Goal: Task Accomplishment & Management: Complete application form

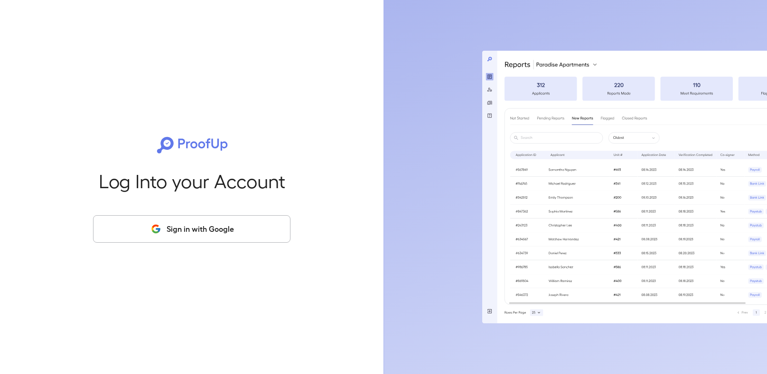
click at [239, 231] on button "Sign in with Google" at bounding box center [191, 229] width 197 height 28
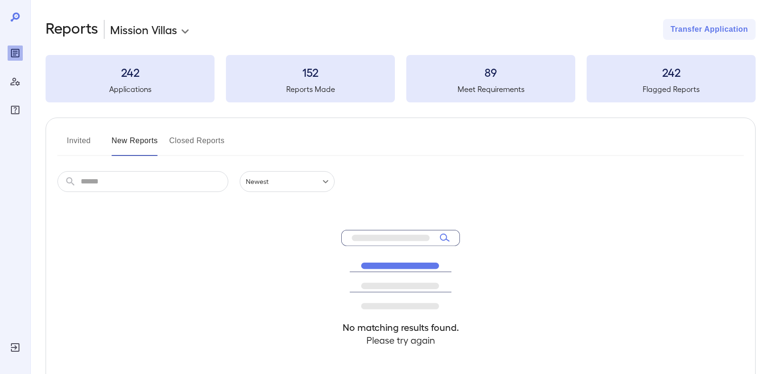
click at [186, 31] on body "**********" at bounding box center [383, 187] width 767 height 374
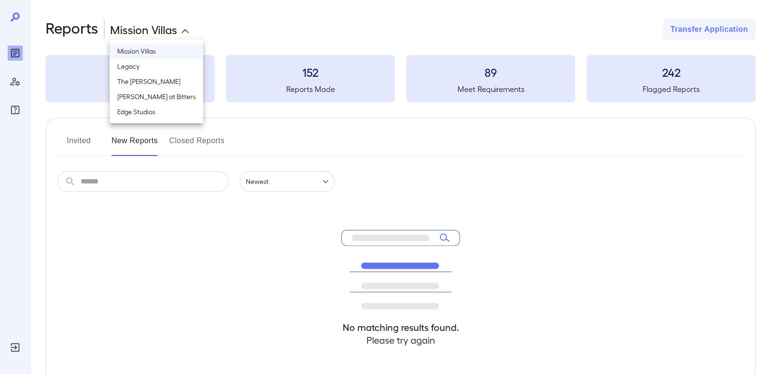
click at [154, 85] on li "The [PERSON_NAME]" at bounding box center [156, 81] width 93 height 15
type input "**********"
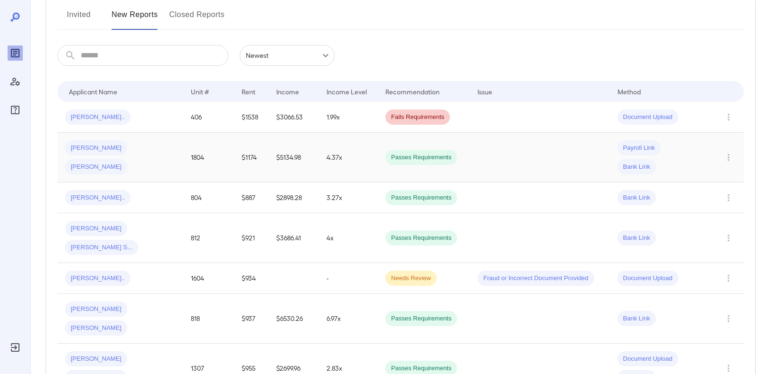
scroll to position [127, 0]
click at [121, 118] on div "Rashanda N..." at bounding box center [120, 116] width 111 height 15
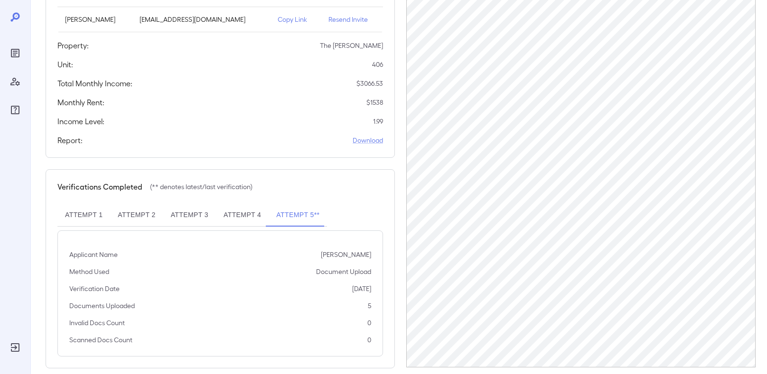
scroll to position [140, 0]
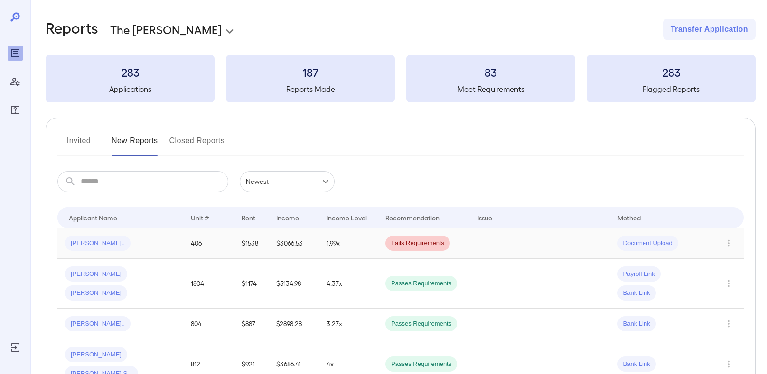
click at [119, 239] on div "[PERSON_NAME].." at bounding box center [120, 243] width 111 height 15
click at [92, 320] on span "Sophia N..." at bounding box center [97, 324] width 65 height 9
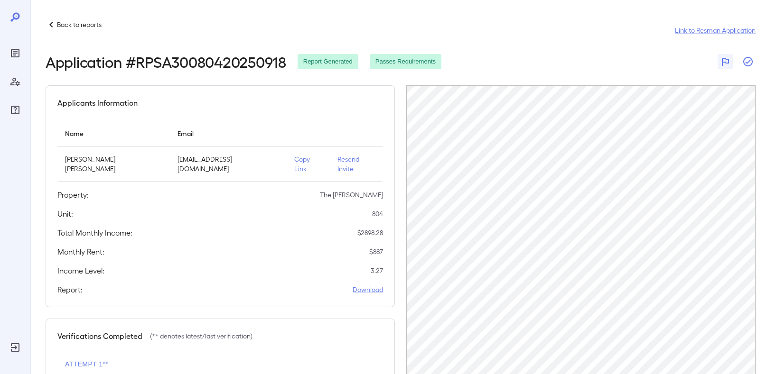
click at [746, 61] on icon "button" at bounding box center [747, 61] width 11 height 11
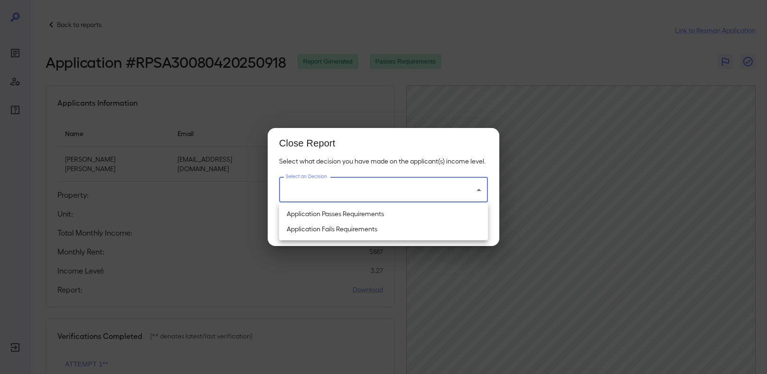
click at [472, 186] on body "Back to reports Link to Resman Application Application # RPSA30080420250918 Rep…" at bounding box center [383, 187] width 767 height 374
click at [408, 217] on li "Application Passes Requirements" at bounding box center [383, 213] width 209 height 15
type input "**********"
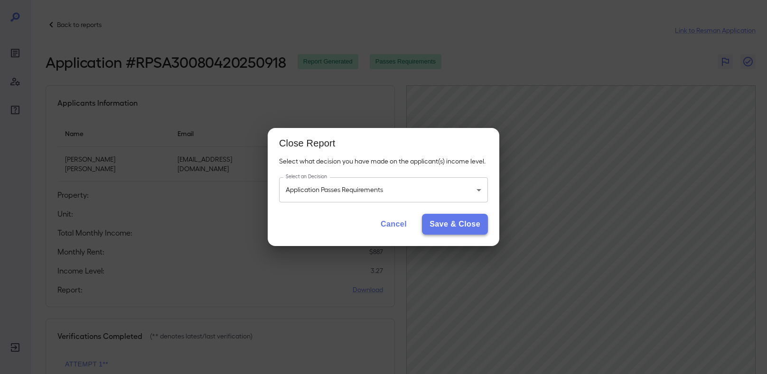
click at [442, 226] on button "Save & Close" at bounding box center [455, 224] width 66 height 21
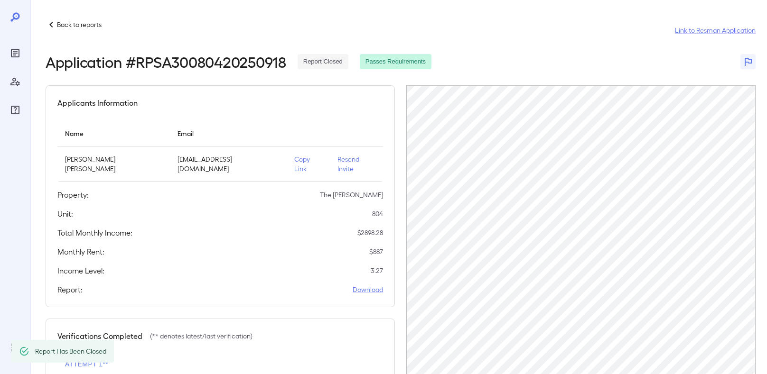
click at [82, 23] on p "Back to reports" at bounding box center [79, 24] width 45 height 9
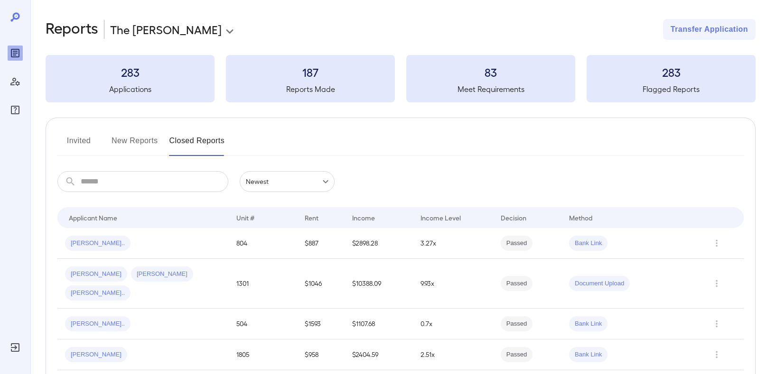
click at [133, 145] on button "New Reports" at bounding box center [134, 144] width 46 height 23
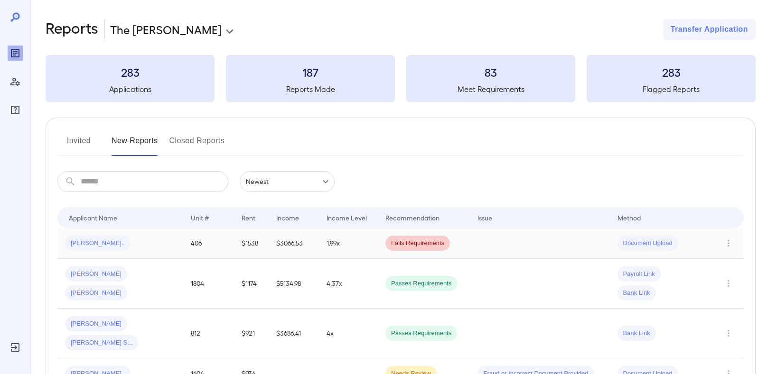
click at [139, 245] on div "Rashanda N..." at bounding box center [120, 243] width 111 height 15
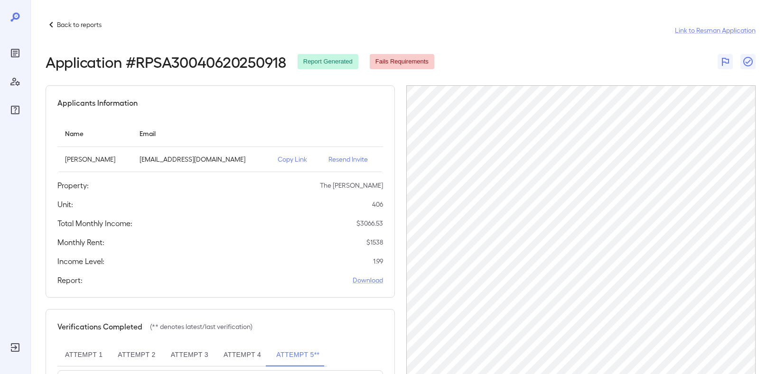
click at [559, 23] on div "Back to reports Link to Resman Application" at bounding box center [401, 30] width 710 height 23
click at [83, 26] on p "Back to reports" at bounding box center [79, 24] width 45 height 9
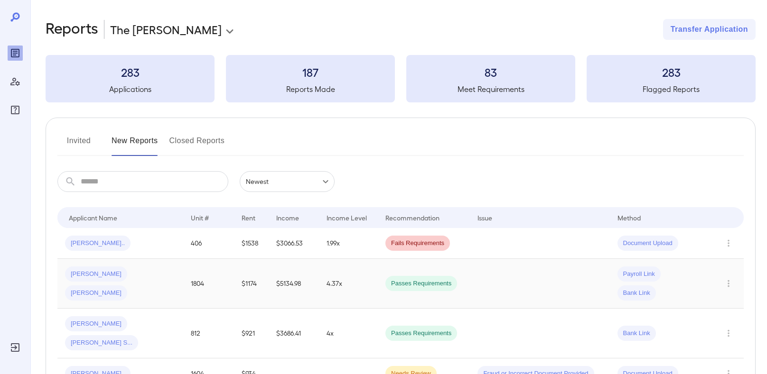
click at [159, 266] on td "Sergio N... Caitlin B..." at bounding box center [120, 284] width 126 height 50
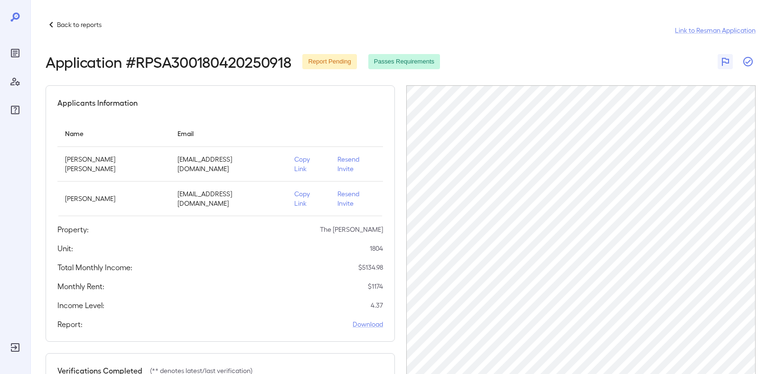
click at [749, 60] on icon "button" at bounding box center [747, 61] width 11 height 11
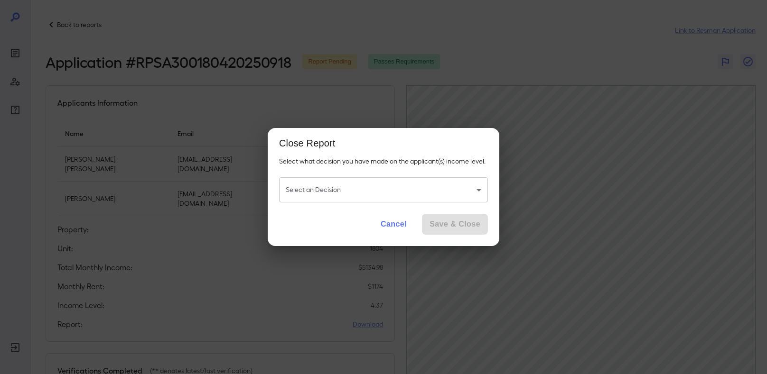
click at [451, 192] on body "Back to reports Link to Resman Application Application # RPSA300180420250918 Re…" at bounding box center [383, 187] width 767 height 374
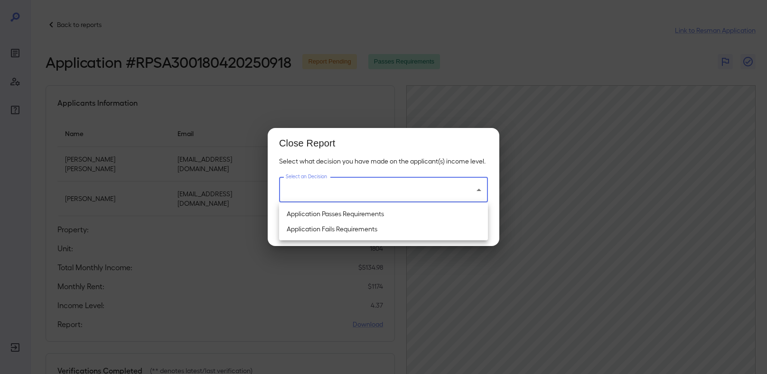
click at [399, 213] on li "Application Passes Requirements" at bounding box center [383, 213] width 209 height 15
type input "**********"
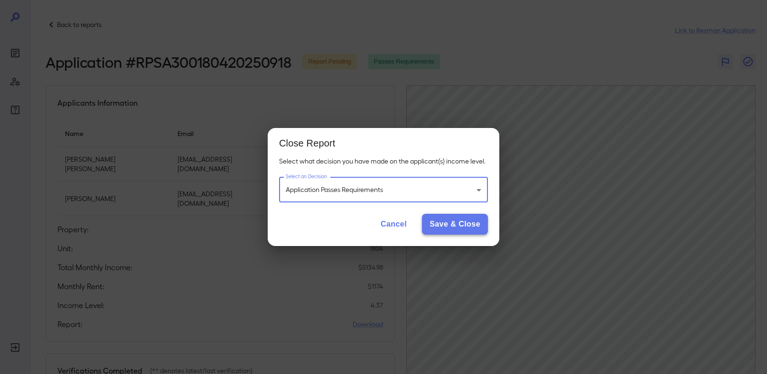
click at [474, 223] on button "Save & Close" at bounding box center [455, 224] width 66 height 21
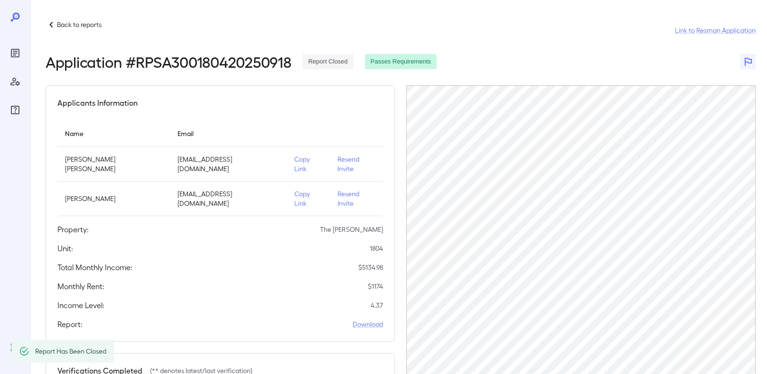
click at [89, 25] on p "Back to reports" at bounding box center [79, 24] width 45 height 9
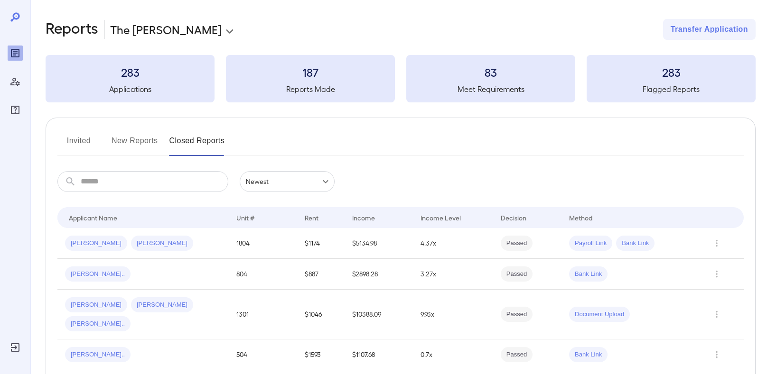
click at [140, 139] on button "New Reports" at bounding box center [134, 144] width 46 height 23
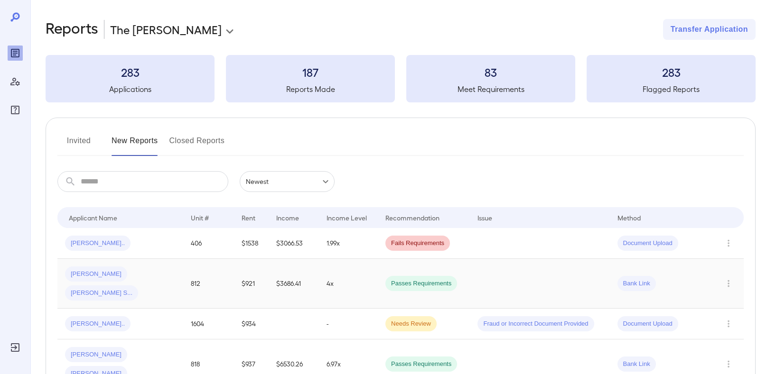
click at [173, 271] on div "dominic M... Reagan S..." at bounding box center [120, 284] width 111 height 34
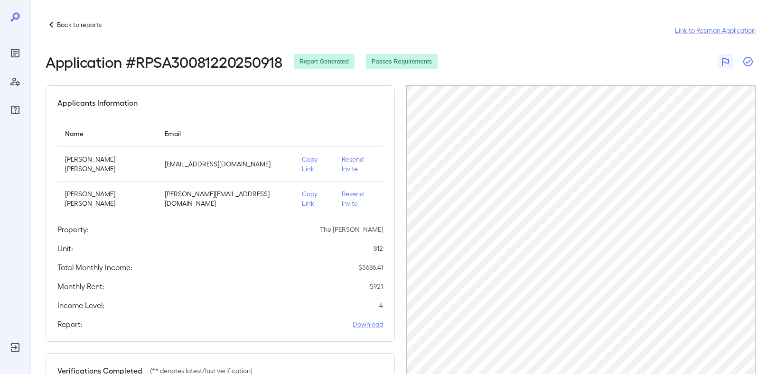
click at [749, 62] on icon "button" at bounding box center [747, 61] width 11 height 11
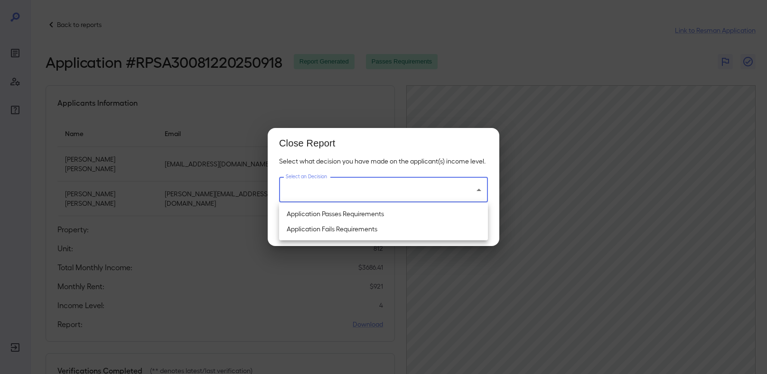
click at [389, 185] on body "Back to reports Link to Resman Application Application # RPSA30081220250918 Rep…" at bounding box center [383, 187] width 767 height 374
click at [355, 213] on li "Application Passes Requirements" at bounding box center [383, 213] width 209 height 15
type input "**********"
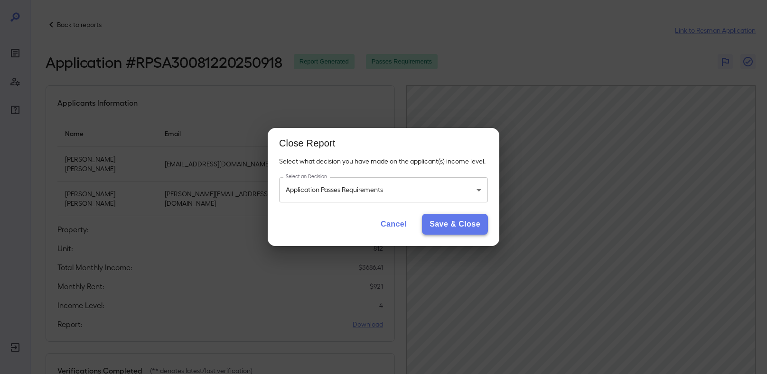
click at [465, 229] on button "Save & Close" at bounding box center [455, 224] width 66 height 21
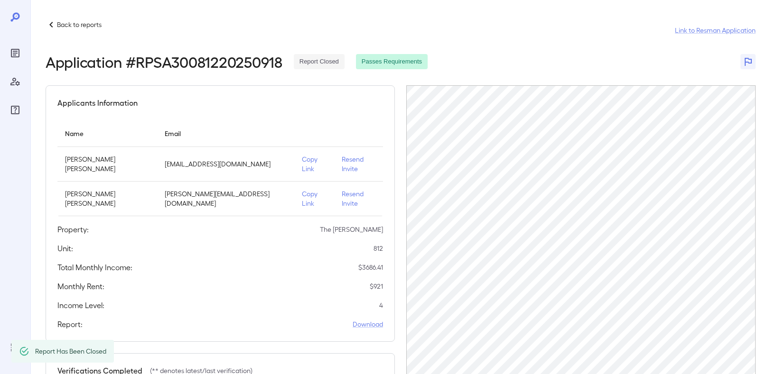
click at [93, 24] on p "Back to reports" at bounding box center [79, 24] width 45 height 9
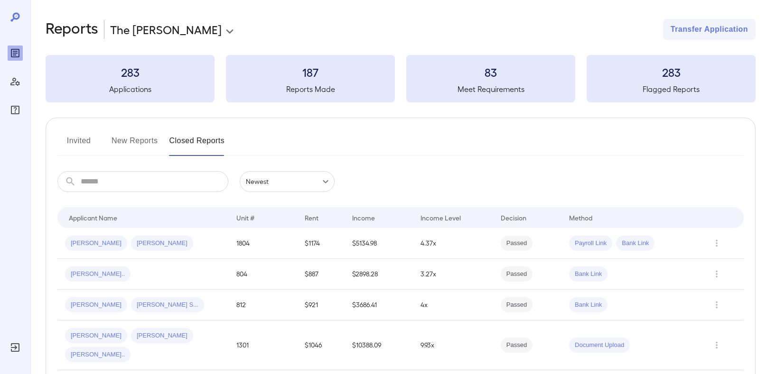
click at [134, 143] on button "New Reports" at bounding box center [134, 144] width 46 height 23
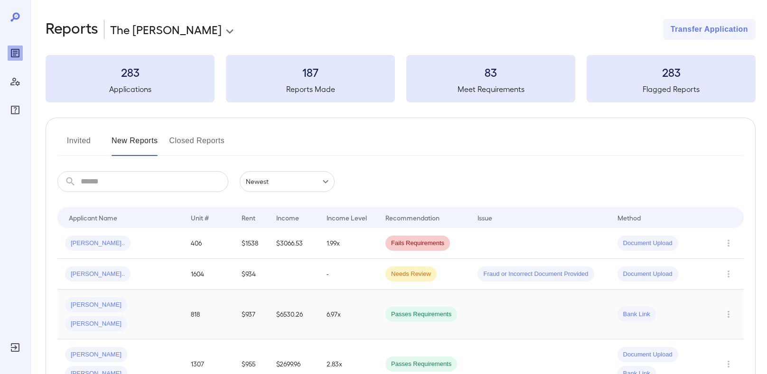
click at [169, 305] on div "Ian R... Gabriella M..." at bounding box center [120, 314] width 111 height 34
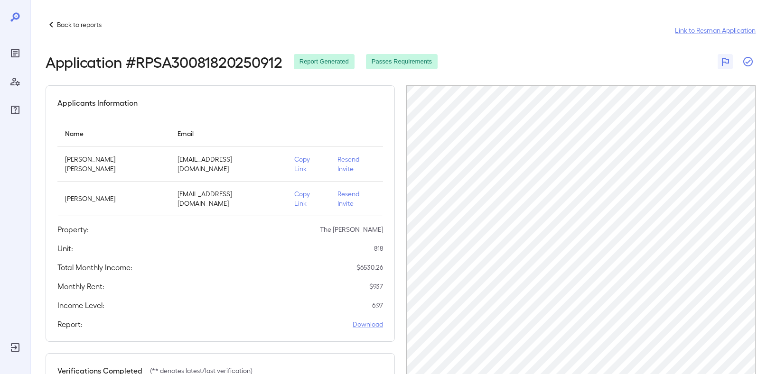
click at [747, 64] on icon "button" at bounding box center [747, 61] width 11 height 11
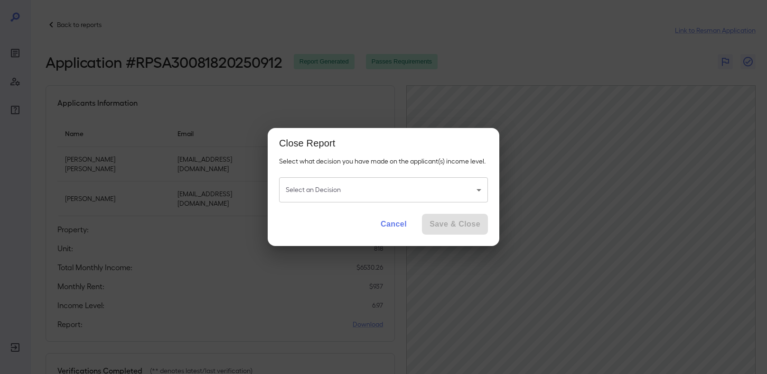
click at [432, 193] on body "Back to reports Link to Resman Application Application # RPSA30081820250912 Rep…" at bounding box center [383, 187] width 767 height 374
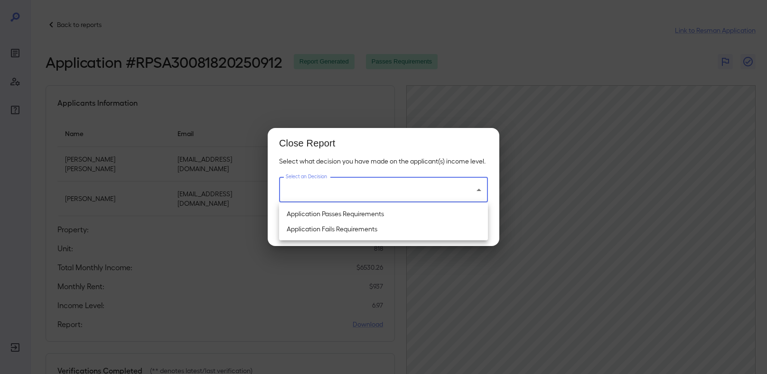
click at [408, 213] on li "Application Passes Requirements" at bounding box center [383, 213] width 209 height 15
type input "**********"
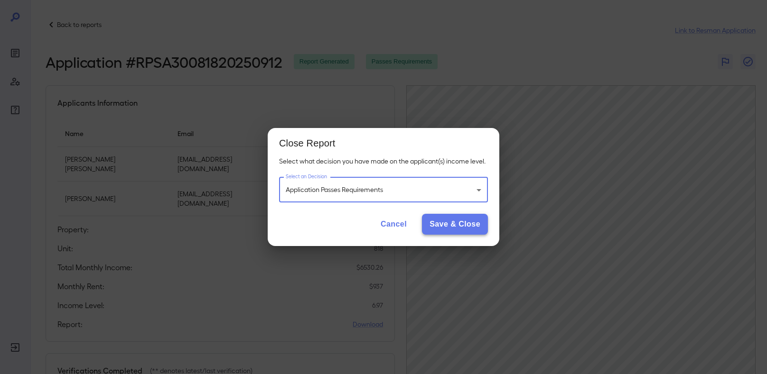
click at [448, 224] on button "Save & Close" at bounding box center [455, 224] width 66 height 21
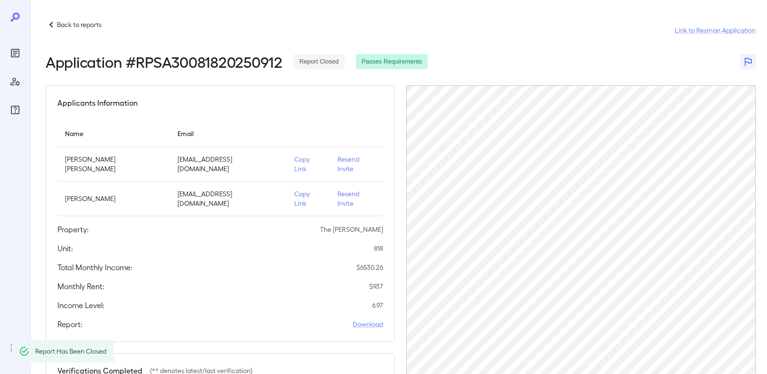
click at [75, 27] on p "Back to reports" at bounding box center [79, 24] width 45 height 9
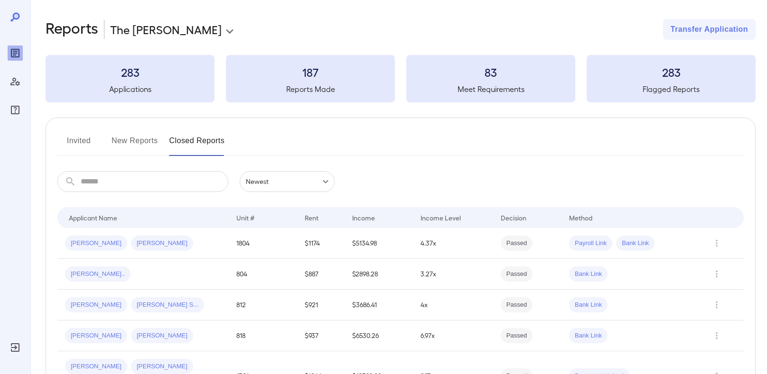
click at [139, 144] on button "New Reports" at bounding box center [134, 144] width 46 height 23
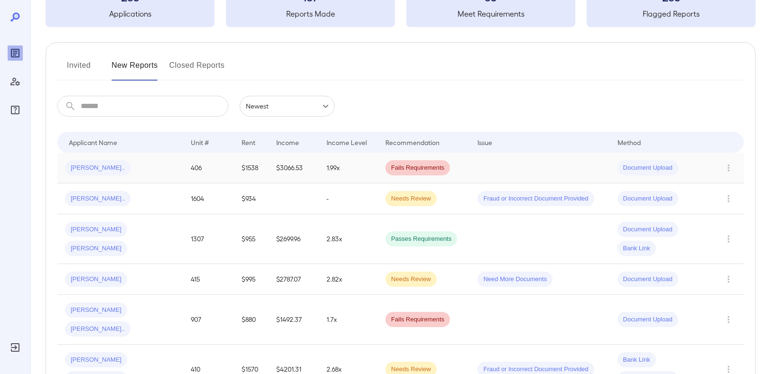
scroll to position [78, 0]
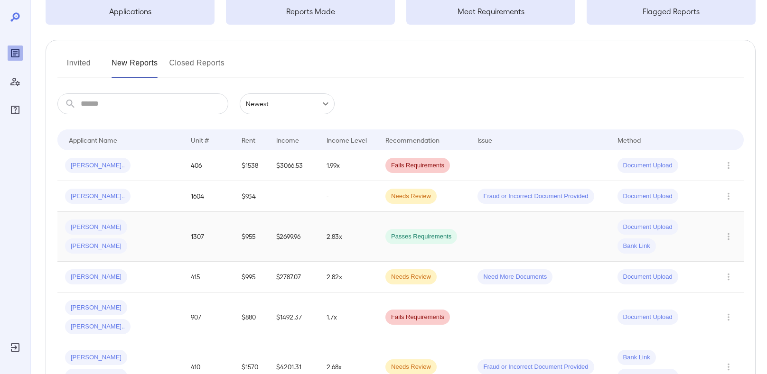
click at [234, 243] on td "$955" at bounding box center [251, 237] width 35 height 50
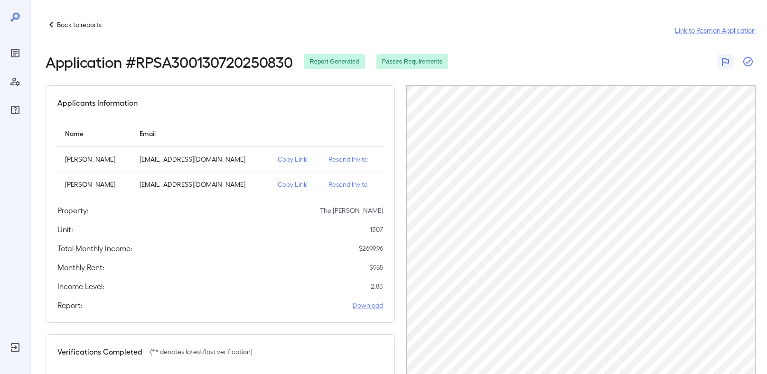
click at [744, 64] on icon "button" at bounding box center [747, 61] width 11 height 11
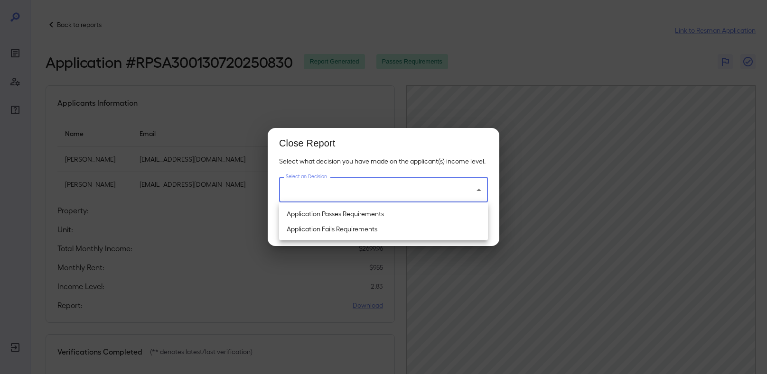
click at [396, 189] on body "Back to reports Link to Resman Application Application # RPSA300130720250830 Re…" at bounding box center [383, 187] width 767 height 374
click at [375, 213] on li "Application Passes Requirements" at bounding box center [383, 213] width 209 height 15
type input "**********"
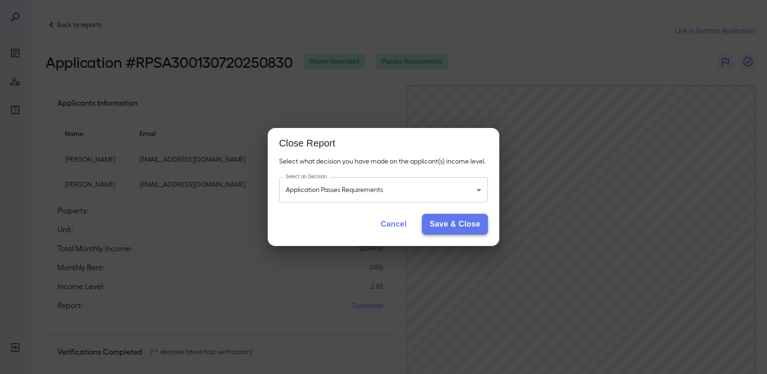
click at [455, 228] on button "Save & Close" at bounding box center [455, 224] width 66 height 21
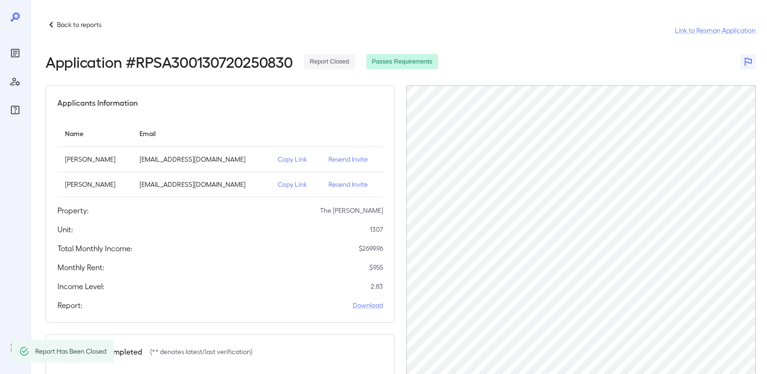
click at [58, 27] on p "Back to reports" at bounding box center [79, 24] width 45 height 9
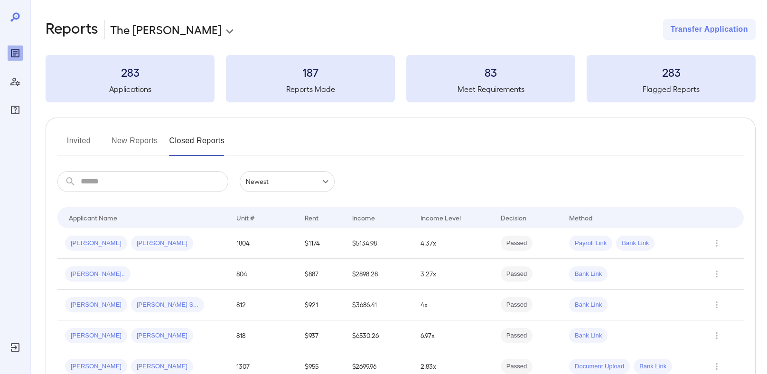
click at [140, 142] on button "New Reports" at bounding box center [134, 144] width 46 height 23
